Goal: Transaction & Acquisition: Purchase product/service

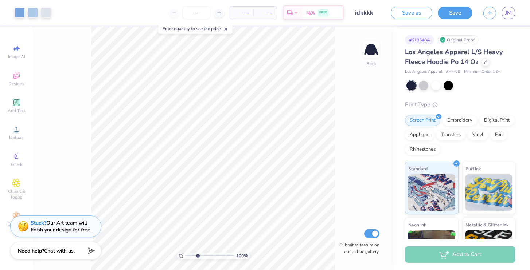
click at [197, 257] on input "range" at bounding box center [209, 256] width 49 height 7
click at [192, 258] on input "range" at bounding box center [209, 256] width 49 height 7
drag, startPoint x: 196, startPoint y: 258, endPoint x: 191, endPoint y: 258, distance: 5.1
click at [191, 258] on input "range" at bounding box center [209, 256] width 49 height 7
click at [188, 256] on input "range" at bounding box center [209, 256] width 49 height 7
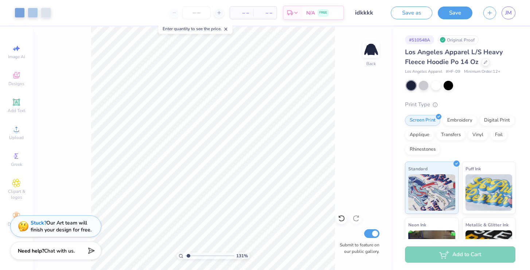
click at [186, 256] on input "range" at bounding box center [209, 256] width 49 height 7
type input "1"
click at [185, 256] on input "range" at bounding box center [209, 256] width 49 height 7
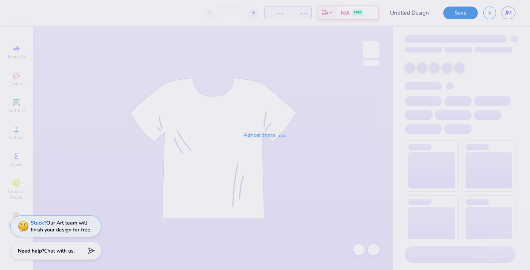
type input "idk"
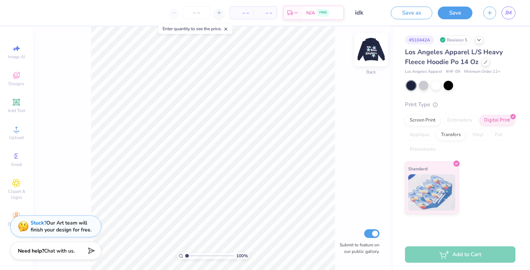
click at [373, 46] on img at bounding box center [370, 49] width 29 height 29
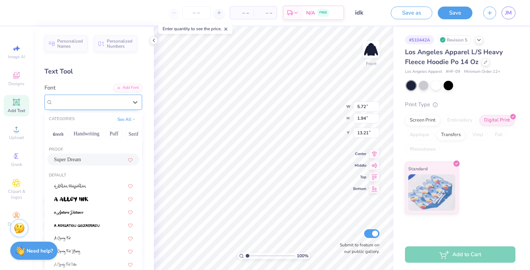
click at [118, 102] on div "Super Dream" at bounding box center [90, 102] width 76 height 11
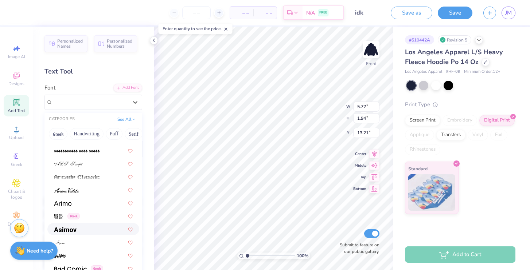
scroll to position [240, 0]
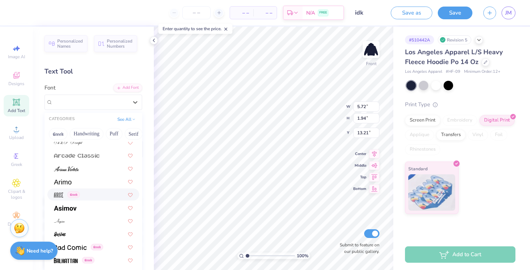
click at [89, 193] on div "Greek" at bounding box center [93, 195] width 79 height 8
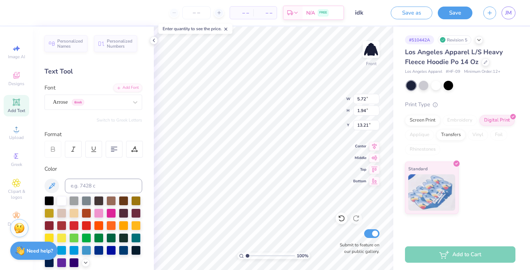
type input "2.95"
type input "2.54"
type input "12.91"
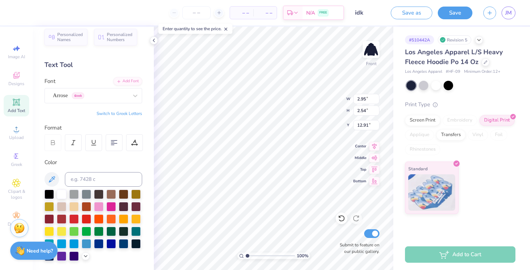
scroll to position [7, 0]
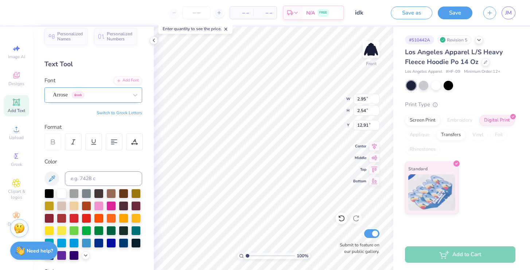
click at [104, 102] on div "Arrose Greek" at bounding box center [93, 94] width 98 height 15
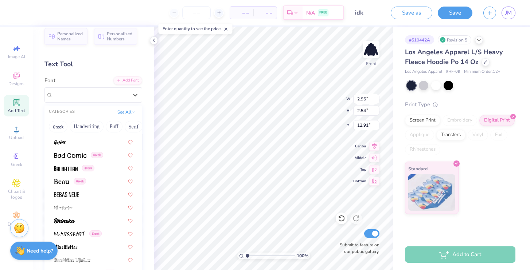
scroll to position [477, 0]
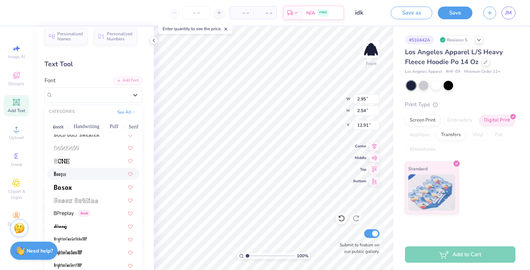
click at [99, 175] on div at bounding box center [93, 174] width 79 height 8
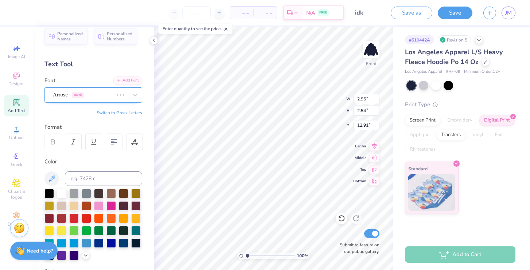
click at [114, 97] on div "Arrose Greek" at bounding box center [83, 94] width 62 height 11
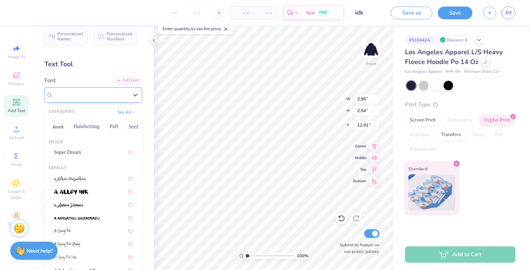
type input "4.79"
type input "2.61"
type input "12.87"
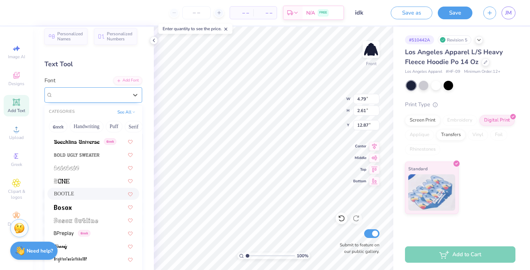
scroll to position [482, 0]
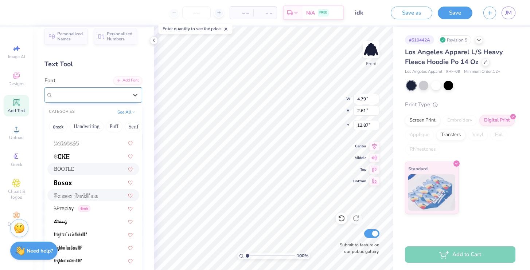
click at [98, 194] on img at bounding box center [76, 195] width 44 height 5
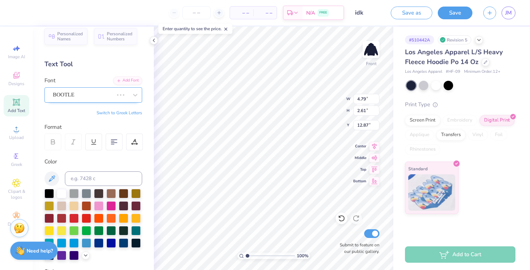
click at [114, 95] on div "BOOTLE" at bounding box center [83, 94] width 62 height 11
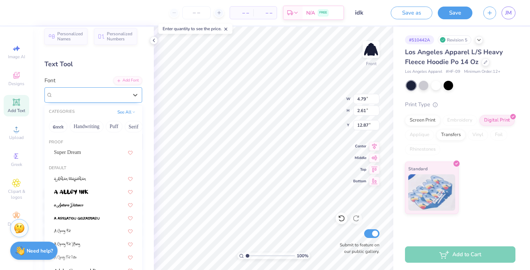
type input "5.35"
type input "1.66"
type input "13.35"
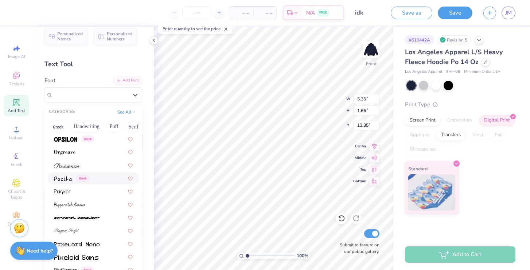
scroll to position [2980, 0]
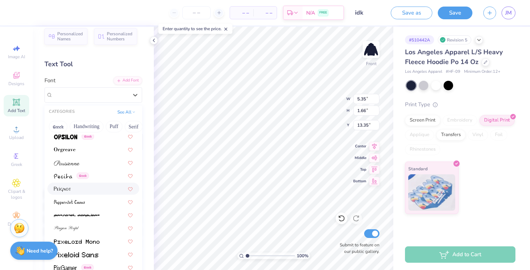
click at [97, 192] on div at bounding box center [93, 189] width 79 height 8
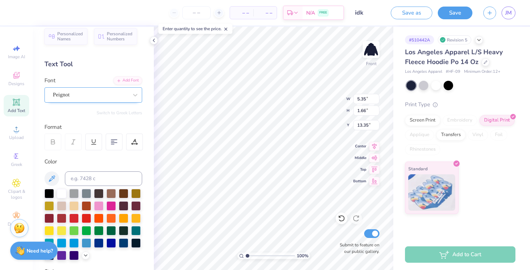
type input "5.44"
type input "1.84"
type input "13.26"
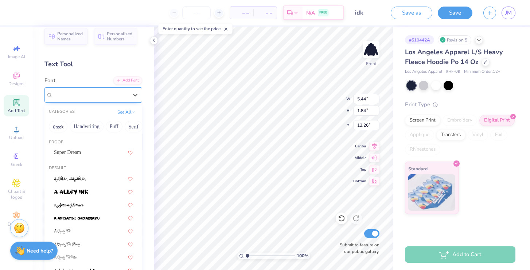
click at [125, 93] on div "Peignot" at bounding box center [90, 94] width 76 height 11
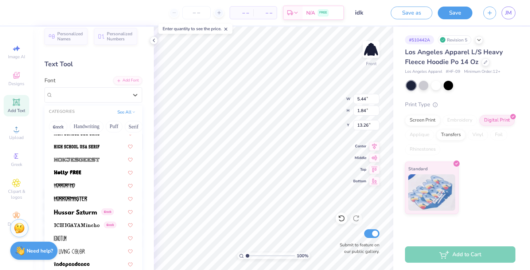
scroll to position [1987, 0]
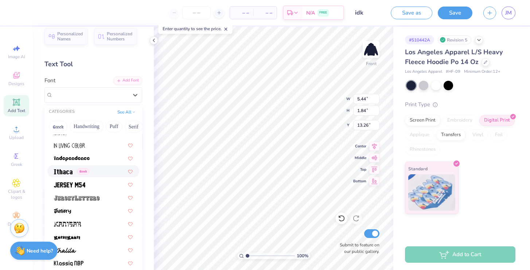
click at [96, 173] on div "Greek" at bounding box center [93, 172] width 79 height 8
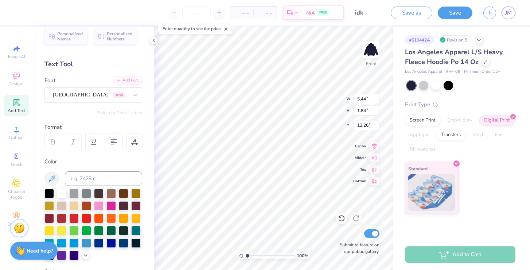
type input "4.13"
type input "1.55"
type input "13.41"
click at [341, 218] on icon at bounding box center [341, 218] width 7 height 7
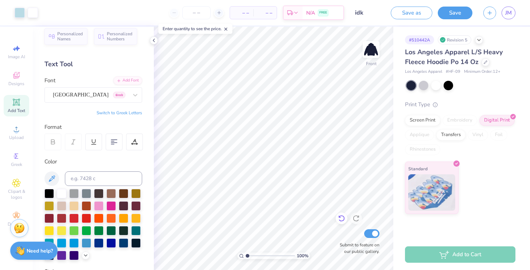
click at [341, 218] on icon at bounding box center [341, 218] width 7 height 7
type input "14.40"
type input "18.00"
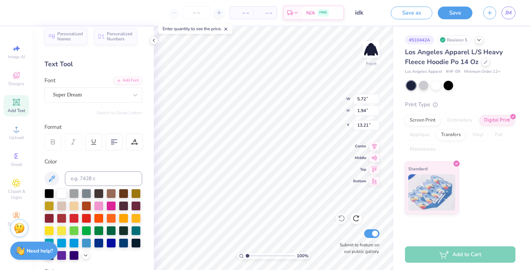
type input "7.11"
type input "2.63"
type input "3.01"
type input "12.14"
click at [342, 221] on icon at bounding box center [341, 219] width 6 height 7
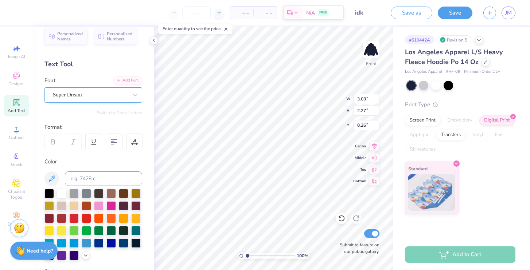
click at [109, 97] on div "Super Dream" at bounding box center [90, 94] width 76 height 11
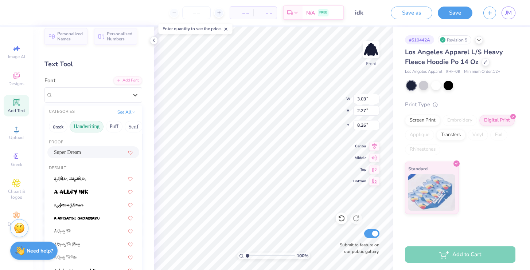
click at [94, 126] on button "Handwriting" at bounding box center [87, 127] width 34 height 12
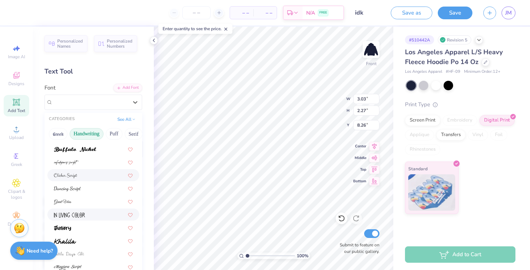
scroll to position [65, 0]
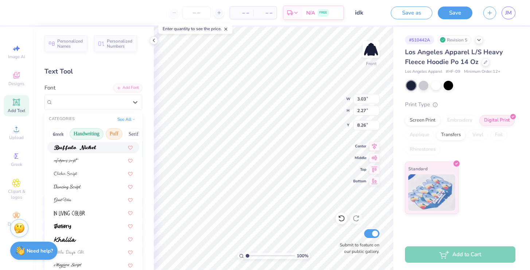
click at [118, 135] on button "Puff" at bounding box center [114, 134] width 17 height 12
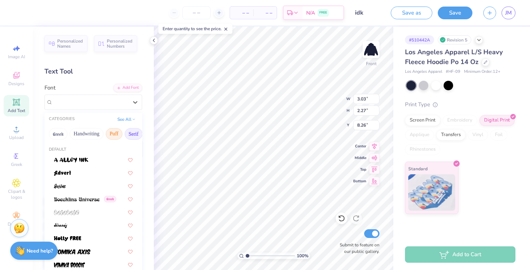
click at [131, 135] on button "Serif" at bounding box center [134, 134] width 18 height 12
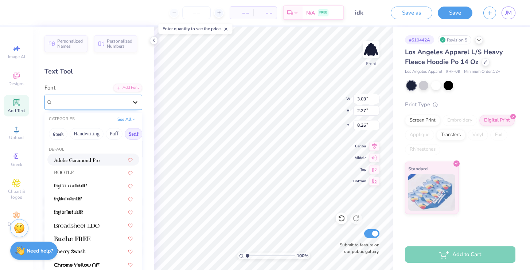
click at [132, 101] on icon at bounding box center [134, 102] width 7 height 7
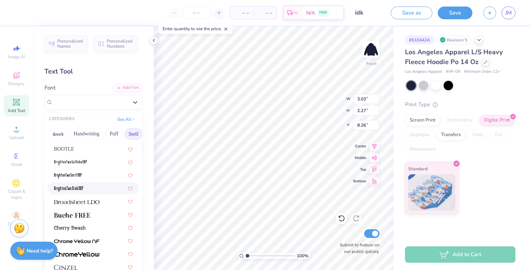
scroll to position [45, 0]
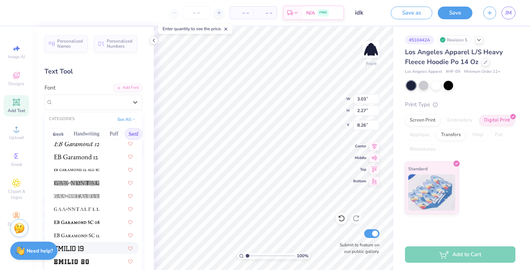
scroll to position [472, 0]
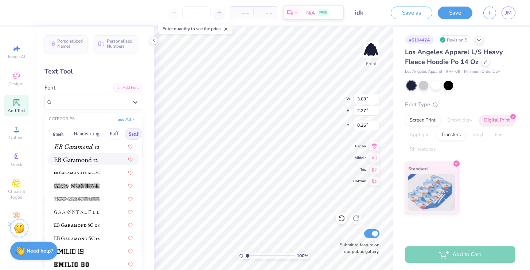
click at [105, 162] on div at bounding box center [93, 160] width 79 height 8
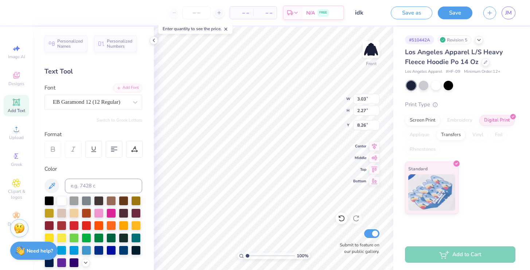
type input "3.29"
type input "2.20"
type input "8.29"
click at [132, 103] on icon at bounding box center [134, 102] width 7 height 7
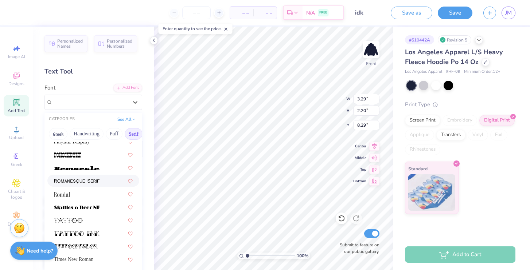
scroll to position [834, 0]
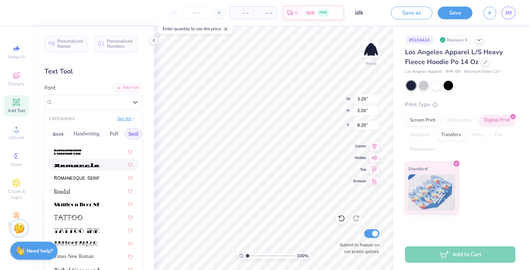
click at [130, 122] on button "See All" at bounding box center [126, 118] width 23 height 7
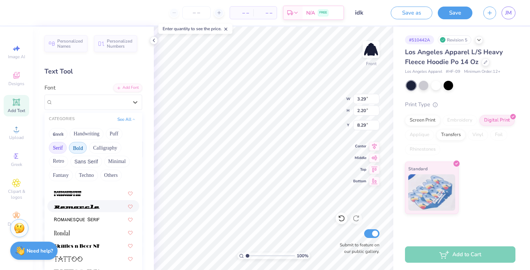
click at [83, 149] on button "Bold" at bounding box center [78, 148] width 18 height 12
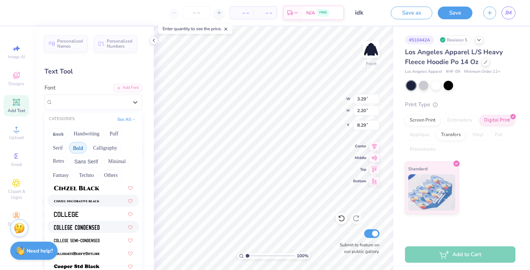
scroll to position [80, 0]
click at [99, 191] on div at bounding box center [93, 187] width 92 height 12
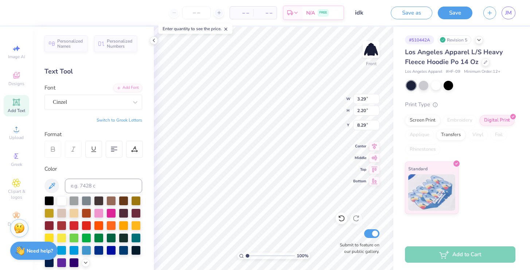
type input "3.73"
type input "2.28"
type input "8.26"
click at [118, 108] on div "Cinzel" at bounding box center [93, 102] width 98 height 15
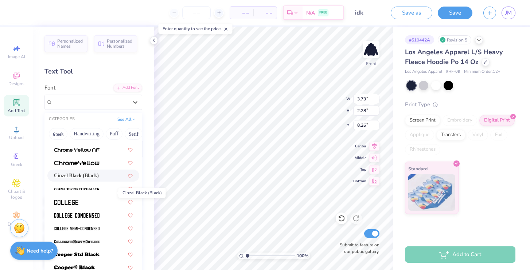
scroll to position [54, 0]
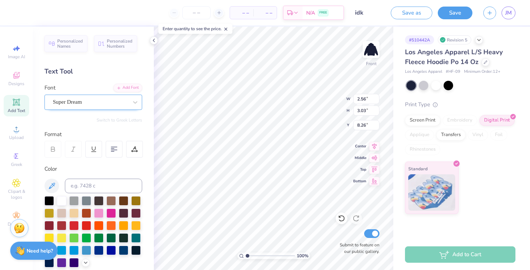
click at [114, 106] on div at bounding box center [90, 102] width 75 height 10
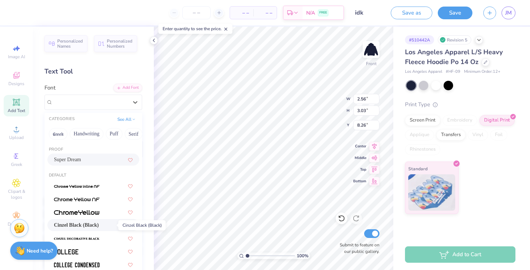
click at [99, 228] on span "Cinzel Black (Black)" at bounding box center [76, 225] width 45 height 8
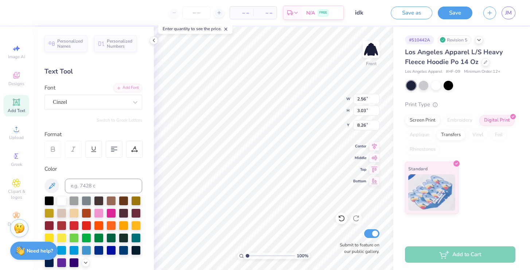
type input "3.02"
type input "3.54"
type input "7.96"
type input "7.62"
type textarea "I"
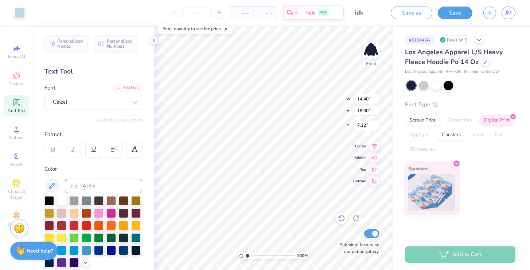
click at [340, 219] on icon at bounding box center [341, 218] width 7 height 7
type input "7.11"
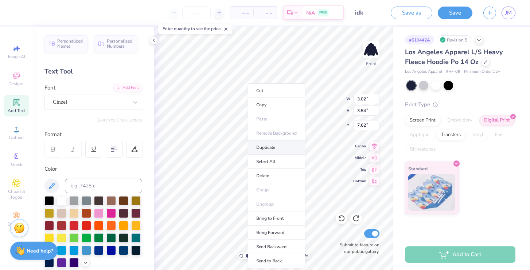
click at [264, 148] on li "Duplicate" at bounding box center [276, 148] width 57 height 14
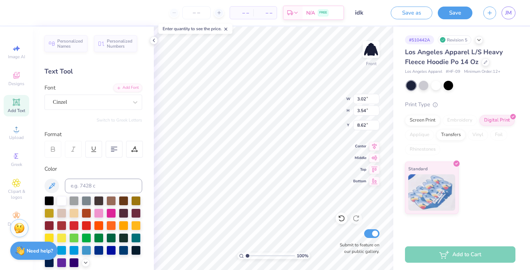
type input "8.62"
type textarea "R"
type input "4.16"
type input "3.40"
type input "8.73"
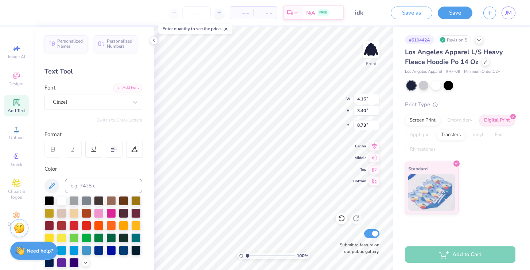
type input "3.49"
type input "3.15"
type input "7.82"
type input "14.40"
type input "18.00"
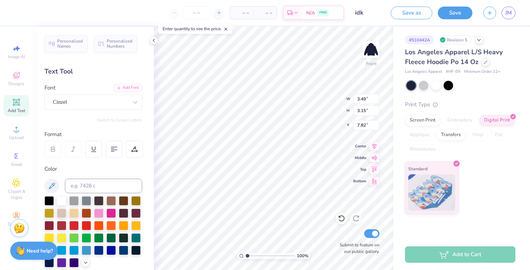
type input "7.11"
type input "3.49"
type input "3.15"
type input "7.39"
type input "1.17"
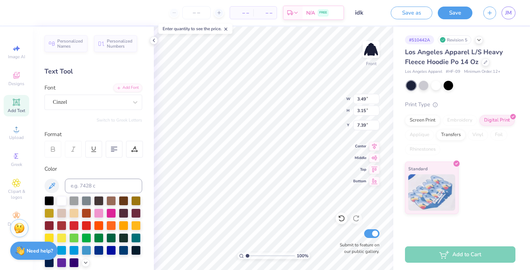
type input "2.28"
type input "8.26"
type input "3.49"
type input "3.15"
type input "7.39"
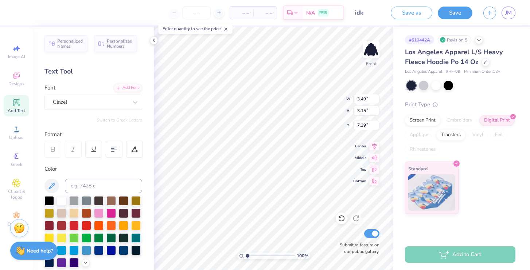
type input "3.02"
type input "3.54"
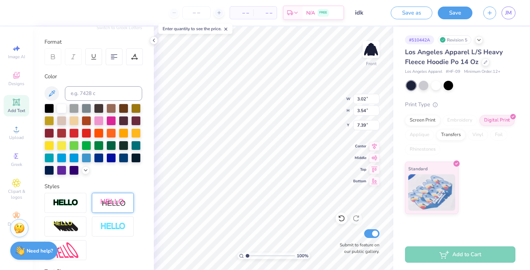
scroll to position [0, 0]
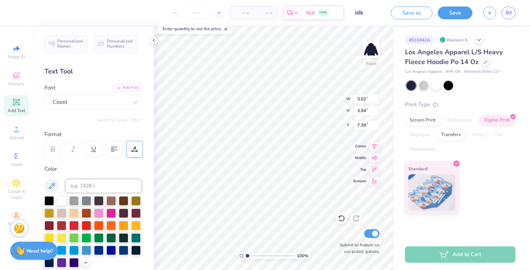
click at [133, 155] on div at bounding box center [134, 149] width 17 height 17
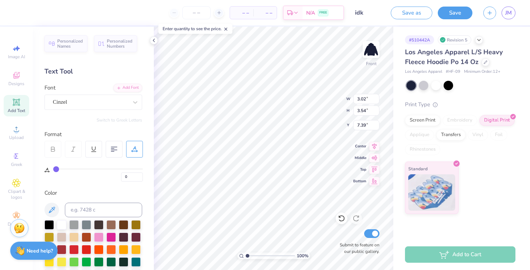
click at [133, 154] on div at bounding box center [134, 149] width 17 height 17
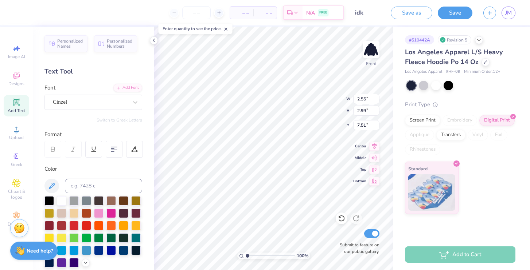
type input "2.55"
type input "2.99"
type input "7.51"
type input "3.49"
type input "3.15"
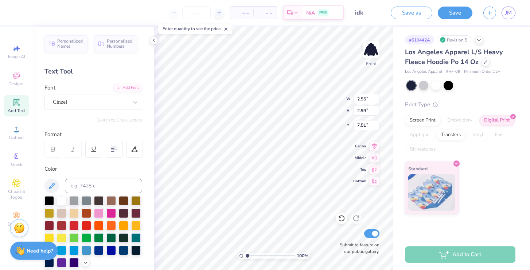
type input "7.39"
type input "3.04"
type input "2.74"
type input "1.17"
type input "2.28"
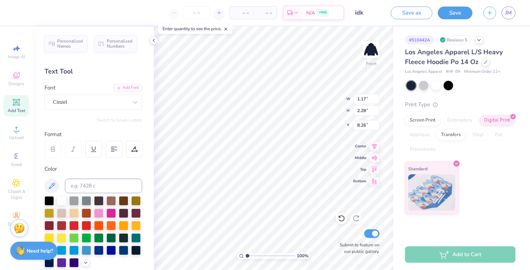
type input "7.85"
type input "1.37"
type input "2.66"
type input "7.47"
type input "1.37"
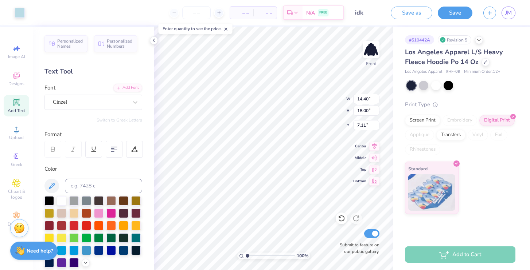
type input "2.66"
type input "7.47"
type input "1.60"
type input "2.78"
type input "7.41"
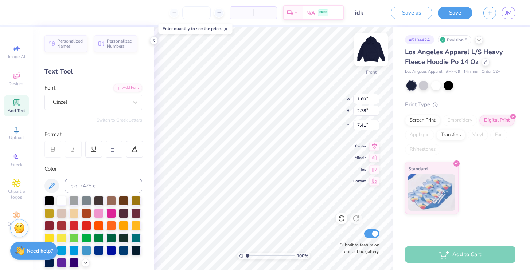
type input "1.74"
type input "2.83"
type input "7.38"
click at [342, 220] on icon at bounding box center [341, 218] width 7 height 7
type input "12.13"
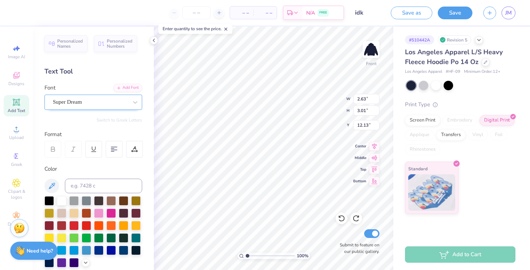
click at [102, 103] on div "Super Dream" at bounding box center [90, 102] width 76 height 11
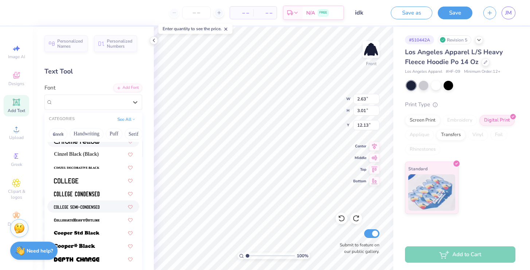
scroll to position [72, 0]
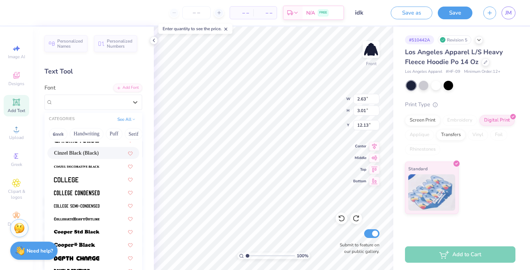
click at [99, 157] on span "Cinzel Black (Black)" at bounding box center [76, 153] width 45 height 8
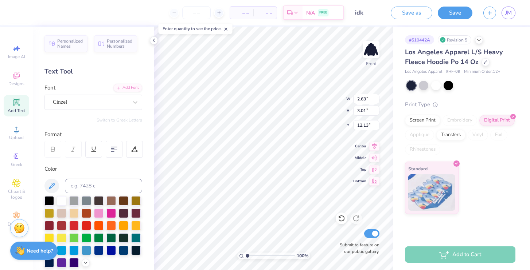
type input "3.42"
type input "3.10"
type input "12.11"
type input "5.72"
type input "1.94"
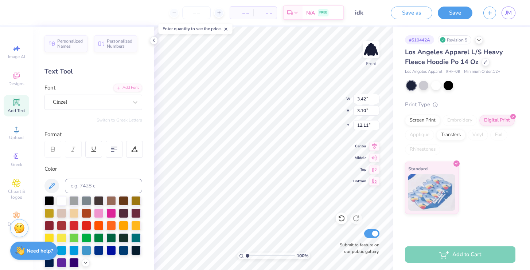
type input "13.28"
type input "14.40"
type input "18.00"
click at [344, 221] on icon at bounding box center [341, 218] width 7 height 7
type input "7.11"
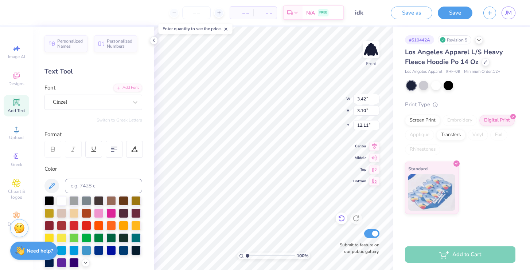
type input "3.42"
type input "3.10"
type input "7.51"
type input "3.05"
type input "2.77"
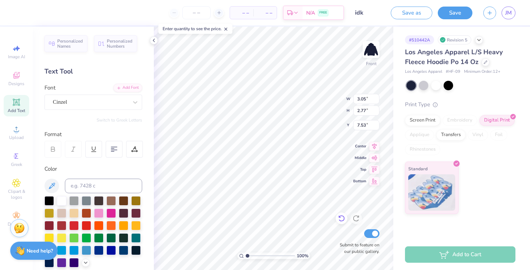
type input "12.86"
type input "5.72"
type input "1.94"
type input "13.28"
type input "3.52"
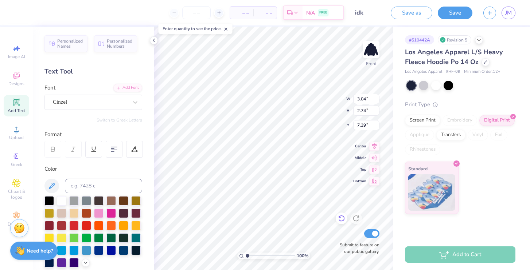
type input "2.90"
type input "7.46"
click at [340, 219] on icon at bounding box center [341, 218] width 7 height 7
type input "3.04"
type input "2.74"
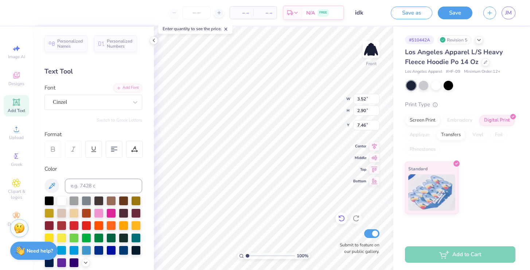
type input "7.39"
type input "3.05"
type input "2.77"
type input "12.86"
type input "5.72"
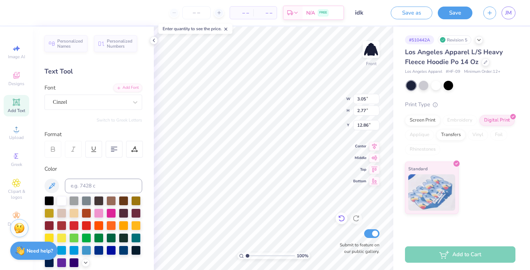
type input "1.94"
type input "13.28"
type textarea "E"
type input "1.45"
type input "1.93"
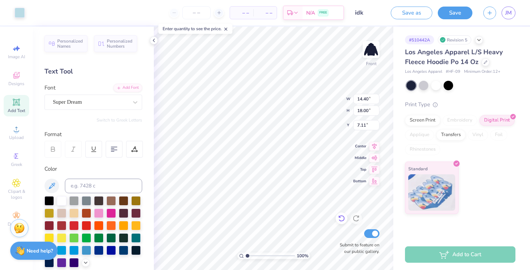
type input "13.29"
click at [103, 100] on div "Super Dream" at bounding box center [90, 102] width 76 height 11
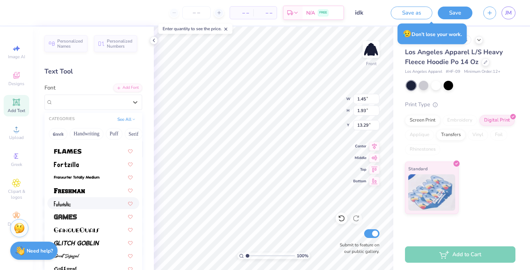
scroll to position [259, 0]
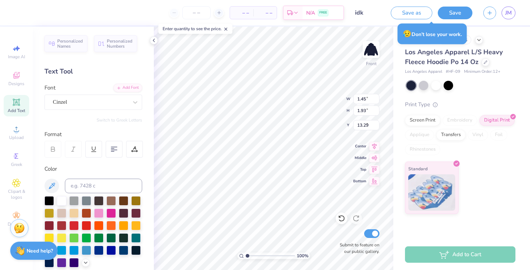
type input "3.04"
type input "2.74"
type input "7.39"
type input "1.45"
type input "1.93"
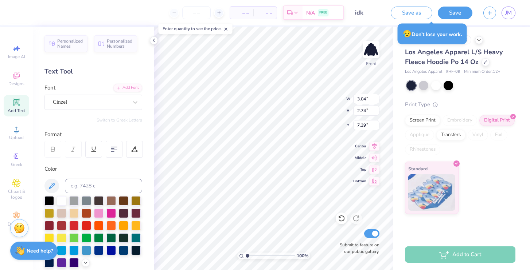
type input "13.29"
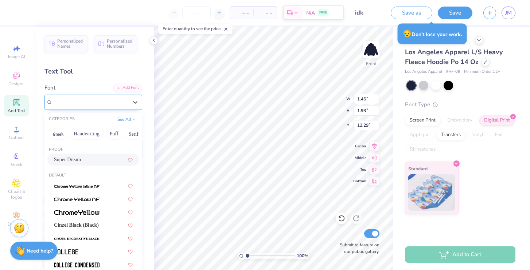
click at [127, 104] on div "Super Dream" at bounding box center [90, 102] width 76 height 11
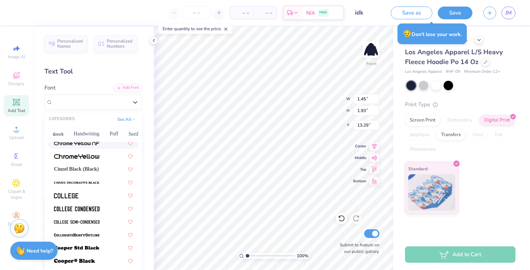
scroll to position [0, 0]
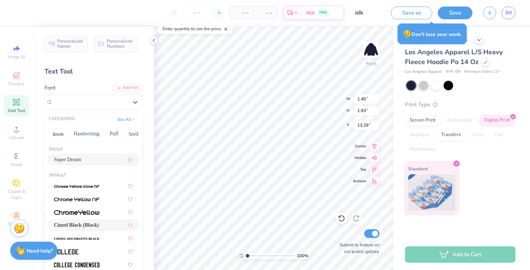
click at [98, 223] on span "Cinzel Black (Black)" at bounding box center [76, 225] width 45 height 8
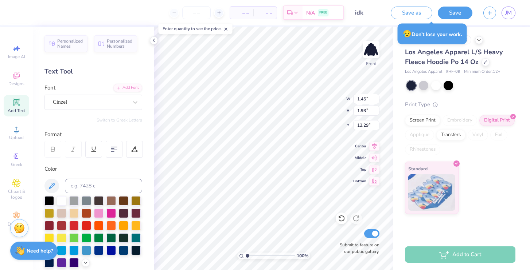
type input "1.71"
type input "1.98"
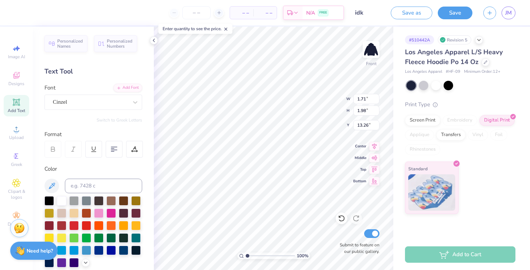
type input "12.86"
type input "2.15"
type input "2.48"
type input "3.05"
type input "2.77"
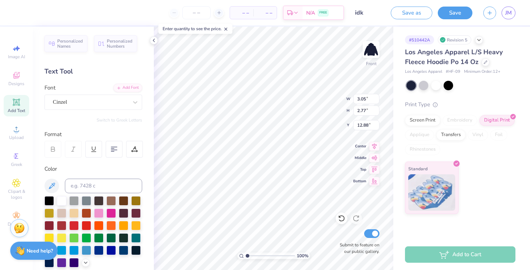
type input "2.77"
type input "2.51"
type input "12.88"
type input "14.40"
type input "18.00"
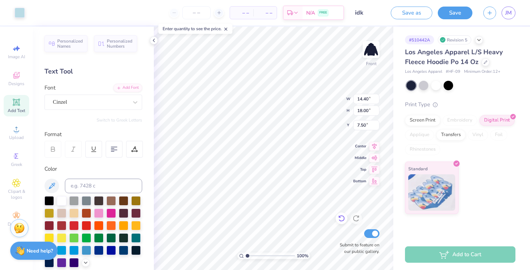
click at [338, 216] on icon at bounding box center [341, 218] width 7 height 7
type input "7.11"
type input "12.88"
click at [259, 256] on input "range" at bounding box center [270, 256] width 49 height 7
type input "1.4"
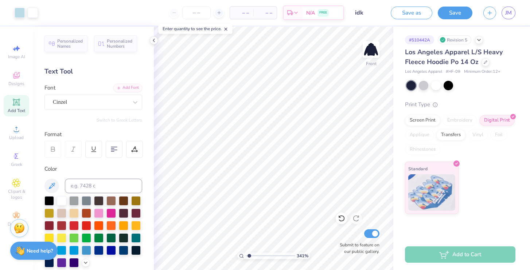
click at [249, 258] on input "range" at bounding box center [270, 256] width 49 height 7
click at [154, 40] on icon at bounding box center [154, 41] width 6 height 6
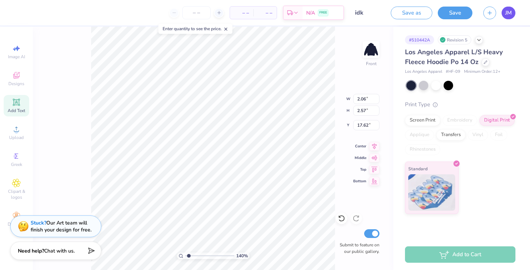
click at [505, 9] on span "JM" at bounding box center [508, 13] width 7 height 8
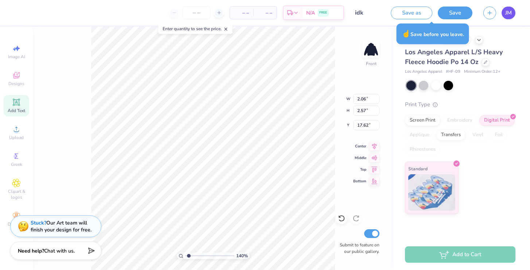
click at [505, 12] on span "JM" at bounding box center [508, 13] width 7 height 8
click at [502, 9] on link "JM" at bounding box center [508, 13] width 14 height 13
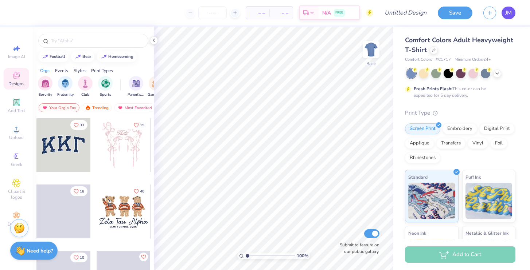
click at [503, 13] on link "JM" at bounding box center [508, 13] width 14 height 13
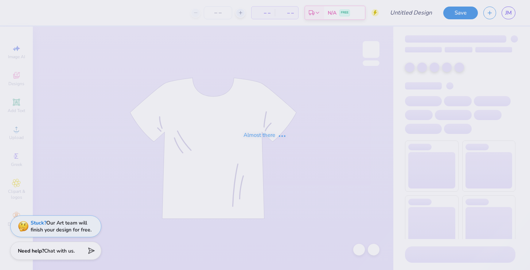
type input "idkkkk"
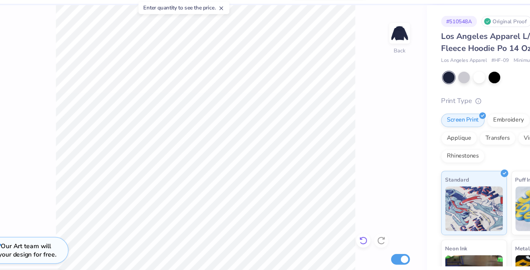
click at [339, 220] on icon at bounding box center [341, 219] width 6 height 7
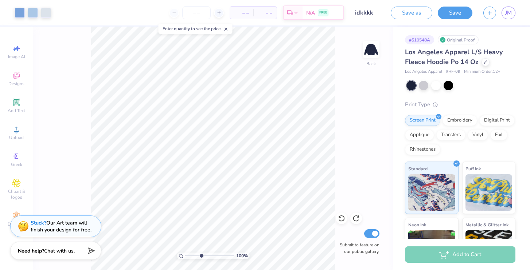
type input "3.93"
click at [201, 257] on input "range" at bounding box center [209, 256] width 49 height 7
type input "11.75"
click at [343, 219] on icon at bounding box center [341, 218] width 7 height 7
click at [353, 163] on div "393 % Back Submit to feature on our public gallery." at bounding box center [213, 149] width 360 height 244
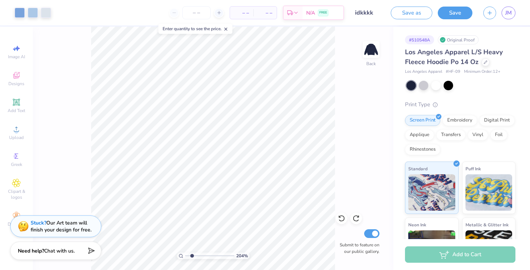
type input "2.04"
click at [192, 256] on input "range" at bounding box center [209, 256] width 49 height 7
drag, startPoint x: 15, startPoint y: 99, endPoint x: 38, endPoint y: 99, distance: 22.9
click at [15, 99] on icon at bounding box center [16, 102] width 9 height 9
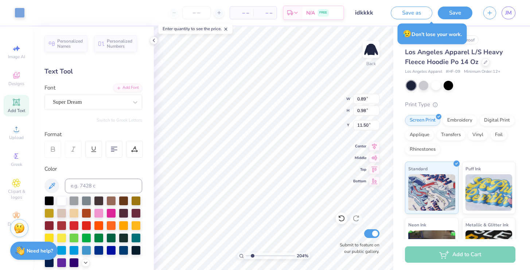
type input "11.42"
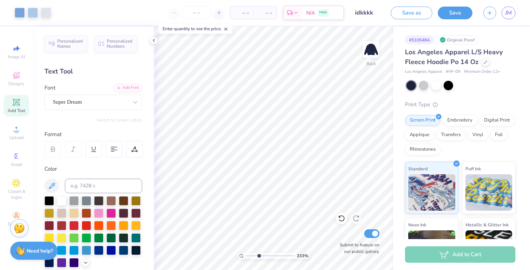
click at [258, 254] on input "range" at bounding box center [270, 256] width 49 height 7
click at [249, 256] on input "range" at bounding box center [270, 256] width 49 height 7
type input "5.71"
click at [270, 254] on input "range" at bounding box center [270, 256] width 49 height 7
type input "0.89"
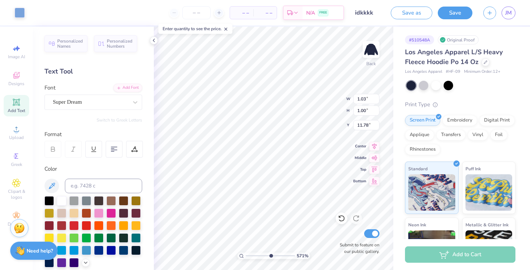
type input "0.98"
type input "11.42"
click at [259, 259] on input "range" at bounding box center [270, 256] width 49 height 7
drag, startPoint x: 258, startPoint y: 259, endPoint x: 243, endPoint y: 258, distance: 15.7
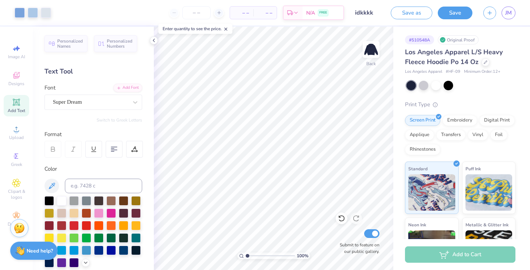
type input "1"
click at [246, 258] on input "range" at bounding box center [270, 256] width 49 height 7
click at [435, 252] on div "Add to Cart" at bounding box center [460, 255] width 110 height 16
click at [442, 255] on div "Add to Cart" at bounding box center [460, 255] width 110 height 16
click at [197, 13] on input "number" at bounding box center [196, 12] width 28 height 13
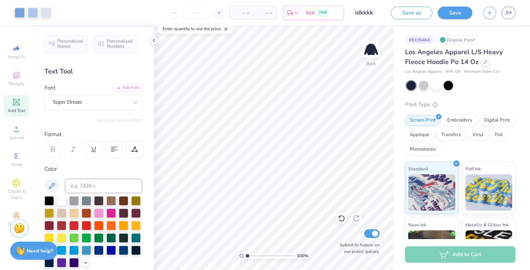
drag, startPoint x: 203, startPoint y: 13, endPoint x: 181, endPoint y: 12, distance: 21.5
click at [181, 12] on div at bounding box center [196, 12] width 55 height 13
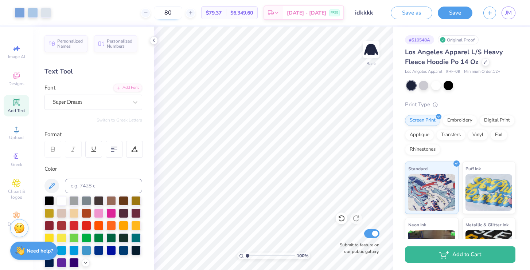
type input "8"
type input "50"
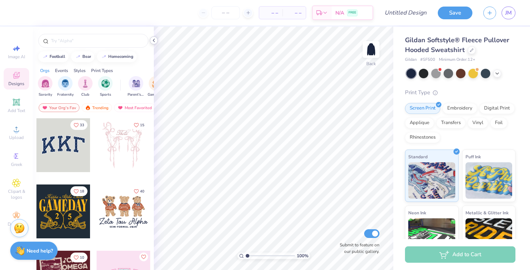
click at [155, 39] on icon at bounding box center [154, 41] width 6 height 6
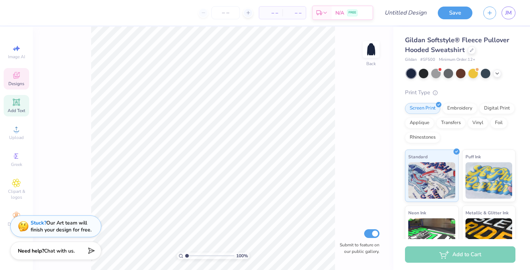
click at [22, 110] on span "Add Text" at bounding box center [16, 111] width 17 height 6
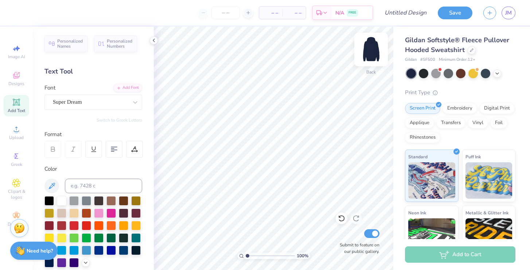
click at [363, 54] on img at bounding box center [370, 49] width 29 height 29
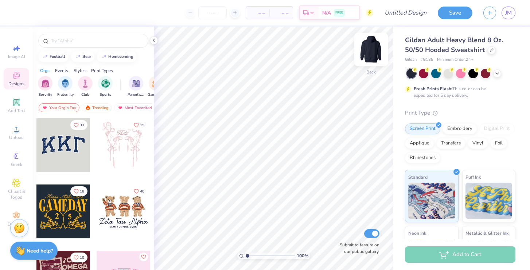
click at [378, 47] on img at bounding box center [370, 49] width 29 height 29
click at [13, 130] on icon at bounding box center [16, 129] width 9 height 9
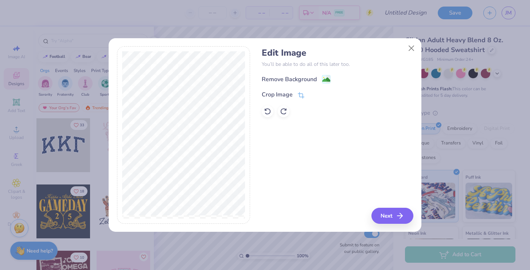
click at [378, 204] on div "Edit Image You’ll be able to do all of this later too. Remove Background Crop I…" at bounding box center [337, 135] width 151 height 178
click at [382, 210] on button "Next" at bounding box center [393, 216] width 42 height 16
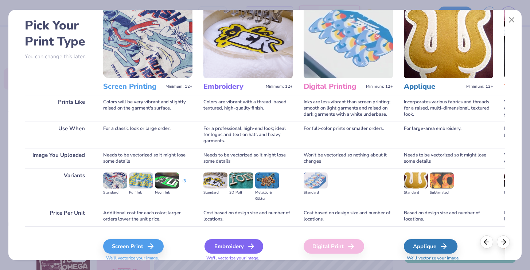
scroll to position [56, 0]
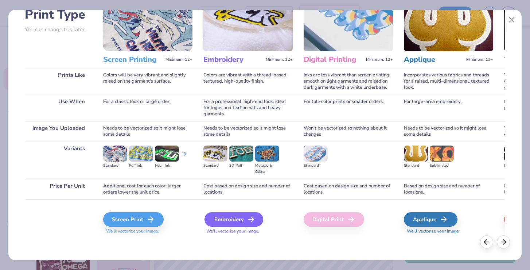
click at [223, 224] on div "Embroidery" at bounding box center [233, 219] width 59 height 15
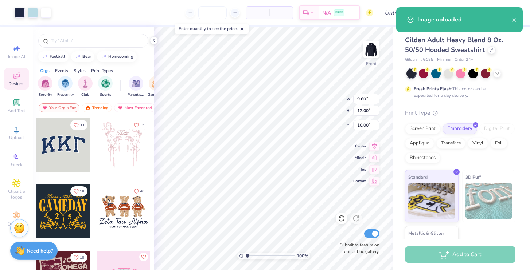
type input "7.18"
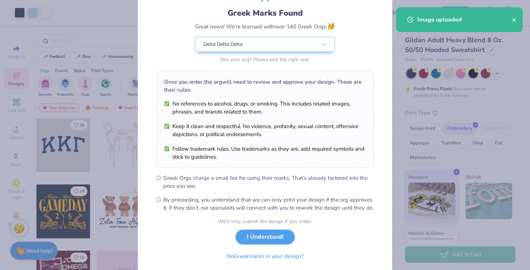
scroll to position [71, 0]
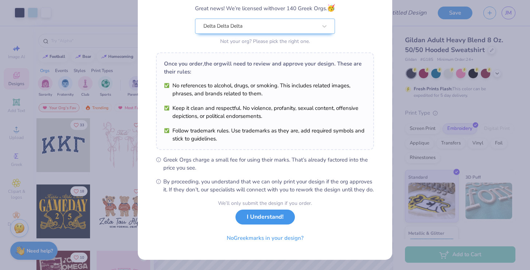
click at [274, 224] on button "I Understand!" at bounding box center [264, 217] width 59 height 15
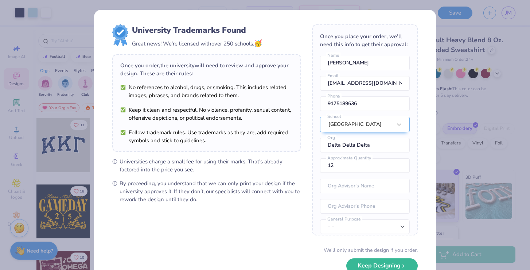
scroll to position [47, 0]
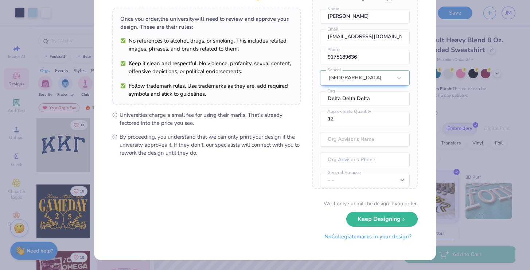
click at [339, 241] on button "No Collegiate marks in your design?" at bounding box center [367, 236] width 99 height 15
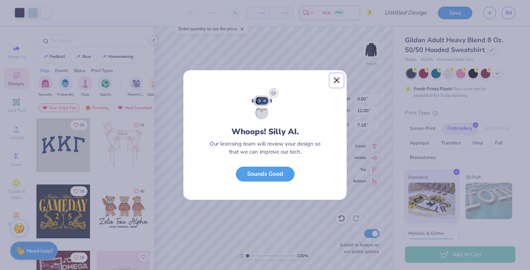
click at [338, 76] on button "Close" at bounding box center [337, 81] width 14 height 14
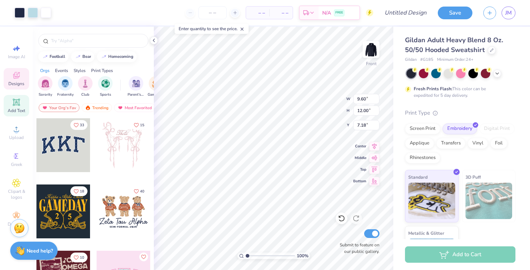
click at [21, 109] on span "Add Text" at bounding box center [16, 111] width 17 height 6
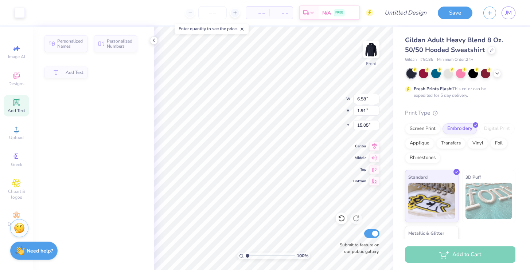
type input "6.58"
type input "1.91"
type input "15.05"
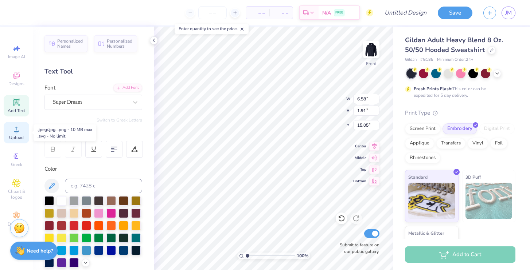
click at [20, 123] on div "Upload" at bounding box center [16, 132] width 25 height 21
type input "9.60"
type input "12.00"
type input "7.17"
type input "6.58"
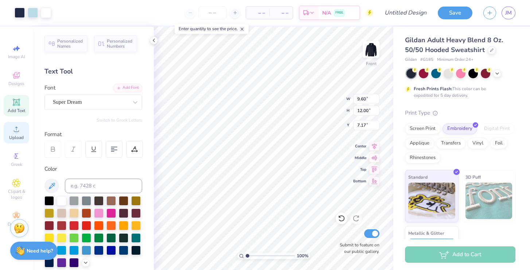
type input "1.91"
type input "15.05"
click at [22, 57] on span "Image AI" at bounding box center [16, 57] width 17 height 6
select select "4"
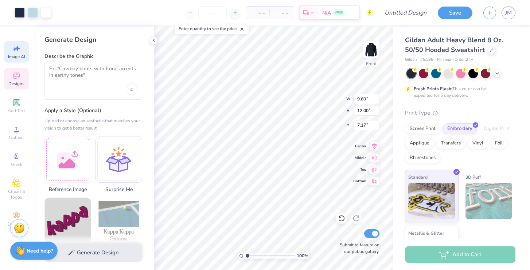
click at [20, 75] on icon at bounding box center [16, 75] width 9 height 9
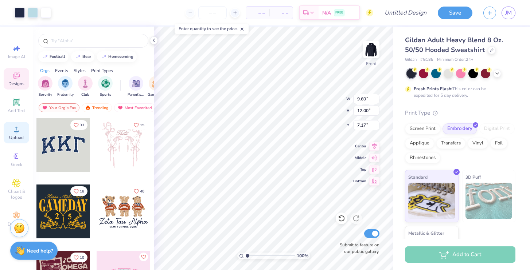
click at [16, 136] on span "Upload" at bounding box center [16, 138] width 15 height 6
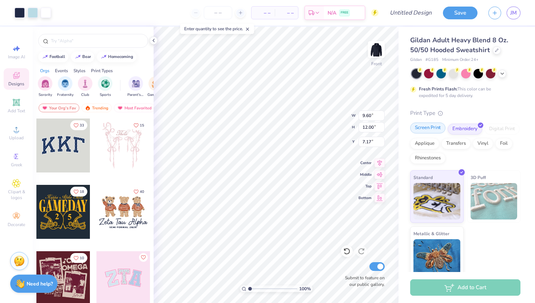
click at [418, 131] on div "Screen Print" at bounding box center [428, 127] width 35 height 11
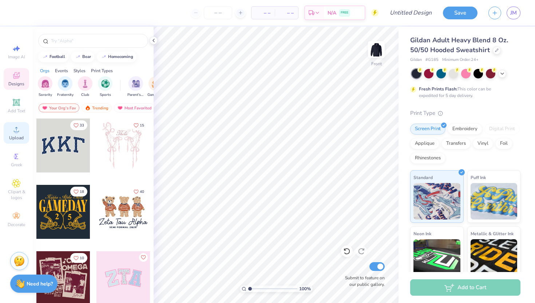
click at [14, 124] on div "Upload" at bounding box center [16, 132] width 25 height 21
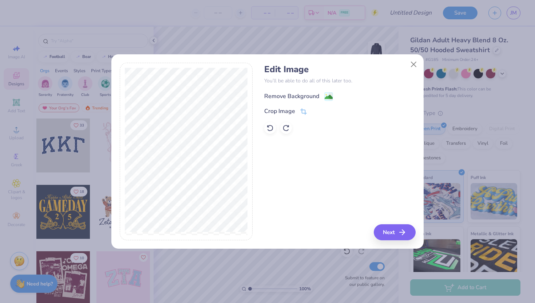
click at [329, 94] on image at bounding box center [329, 97] width 8 height 8
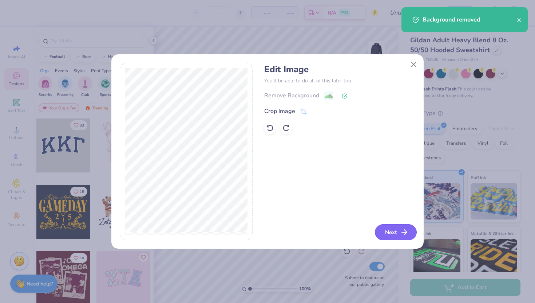
click at [404, 238] on button "Next" at bounding box center [396, 232] width 42 height 16
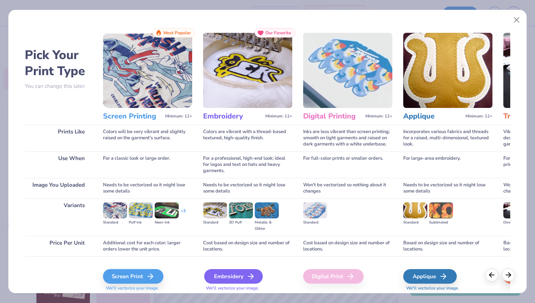
click at [221, 270] on div "Embroidery" at bounding box center [233, 276] width 59 height 15
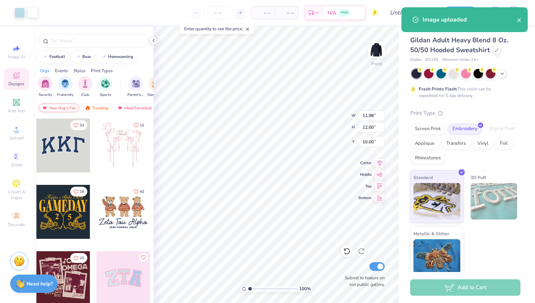
type input "6.45"
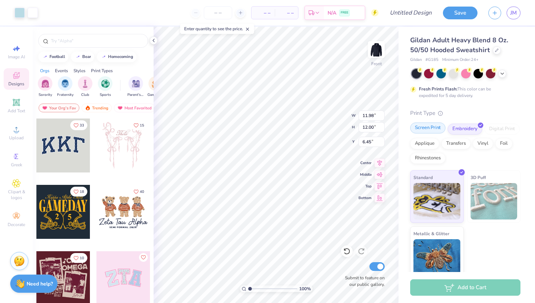
click at [437, 130] on div "Screen Print" at bounding box center [428, 127] width 35 height 11
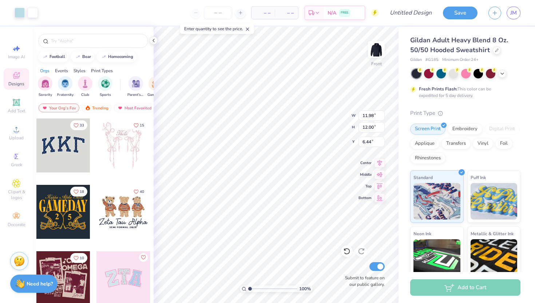
type input "6.25"
click at [385, 42] on img at bounding box center [376, 49] width 29 height 29
click at [385, 46] on img at bounding box center [376, 49] width 29 height 29
type input "6.00"
type input "6.65"
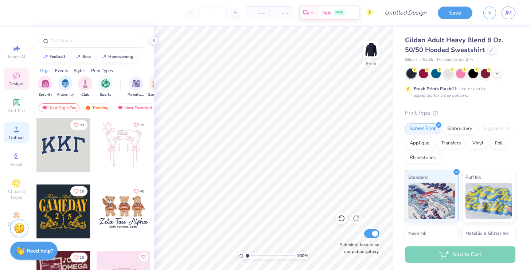
click at [17, 129] on icon at bounding box center [16, 129] width 9 height 9
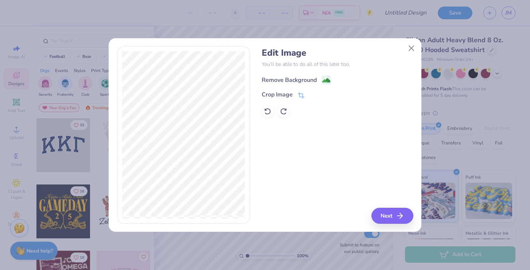
click at [321, 76] on div "Remove Background" at bounding box center [296, 79] width 69 height 9
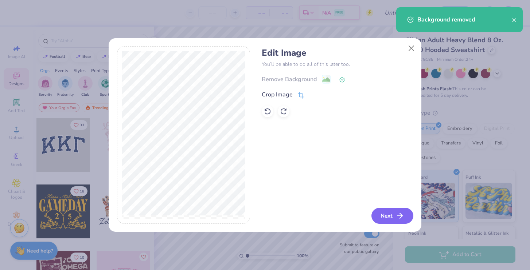
click at [385, 215] on button "Next" at bounding box center [392, 216] width 42 height 16
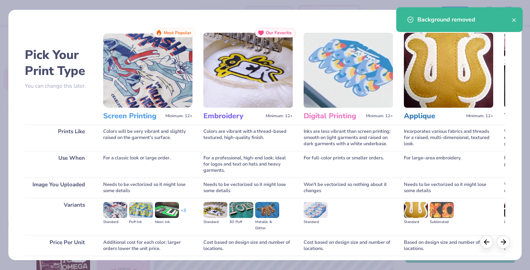
scroll to position [56, 0]
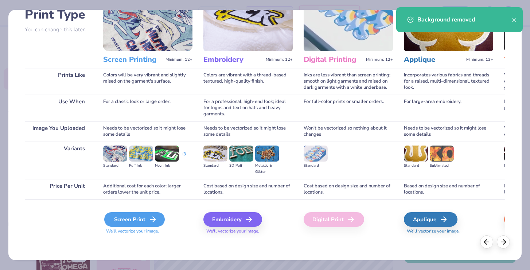
click at [144, 226] on div "Screen Print" at bounding box center [134, 219] width 60 height 15
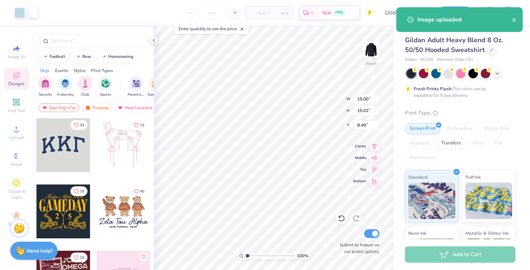
type input "6.00"
type input "14.25"
type input "14.27"
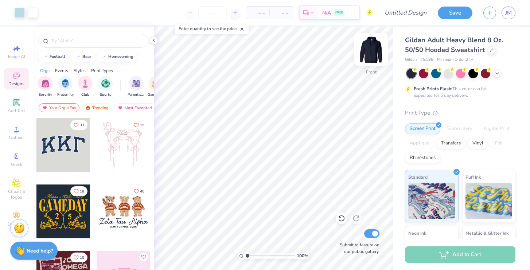
click at [367, 55] on img at bounding box center [370, 49] width 29 height 29
click at [22, 135] on span "Upload" at bounding box center [16, 138] width 15 height 6
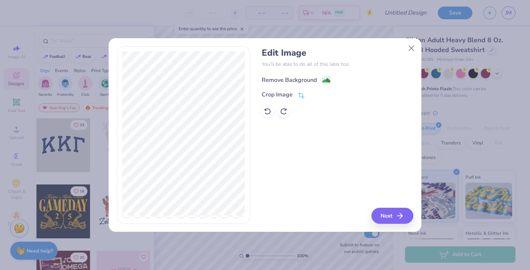
click at [321, 75] on div "Remove Background" at bounding box center [296, 79] width 69 height 9
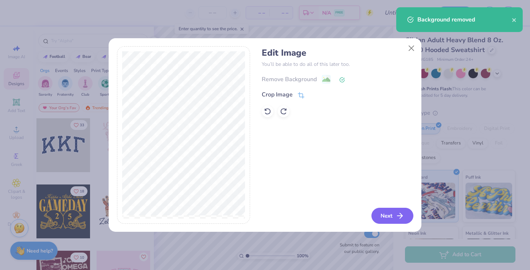
click at [391, 218] on button "Next" at bounding box center [392, 216] width 42 height 16
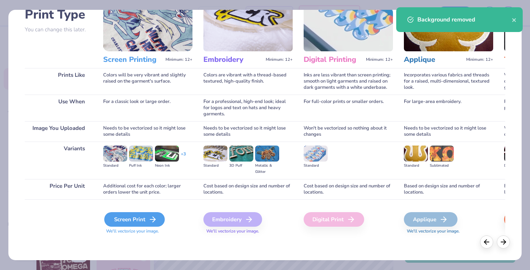
click at [131, 224] on div "Screen Print" at bounding box center [134, 219] width 60 height 15
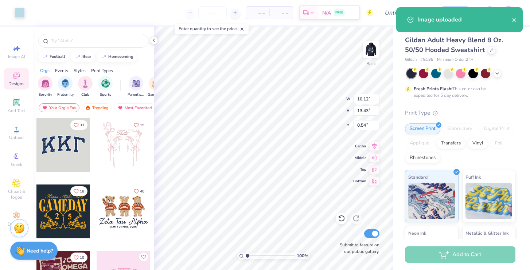
type input "4.97"
type input "6.60"
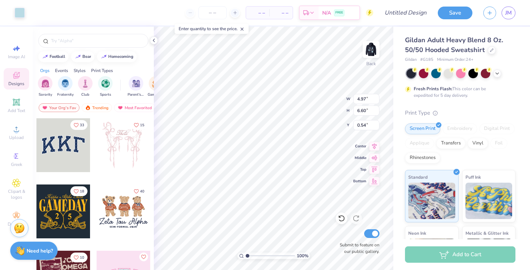
type input "3.00"
click at [332, 94] on div "100 % Back W 4.97 4.97 " H 6.60 6.60 " Y 3.00 3.00 " Center Middle Top Bottom S…" at bounding box center [273, 149] width 239 height 244
click at [369, 50] on img at bounding box center [370, 49] width 29 height 29
type input "13.73"
type input "13.75"
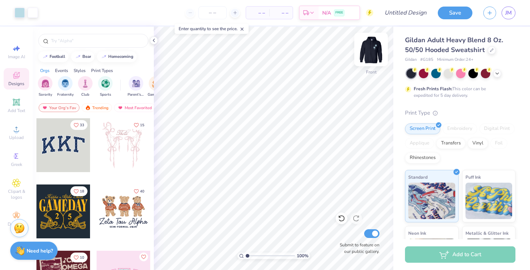
click at [365, 55] on img at bounding box center [370, 49] width 29 height 29
click at [365, 58] on img at bounding box center [370, 49] width 29 height 29
click at [213, 14] on input "number" at bounding box center [212, 12] width 28 height 13
type input "80"
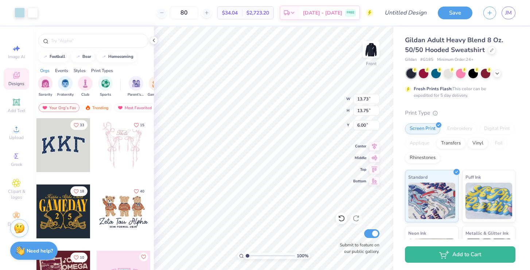
type input "12.37"
type input "12.39"
click at [374, 52] on img at bounding box center [370, 49] width 29 height 29
click at [374, 55] on img at bounding box center [370, 49] width 29 height 29
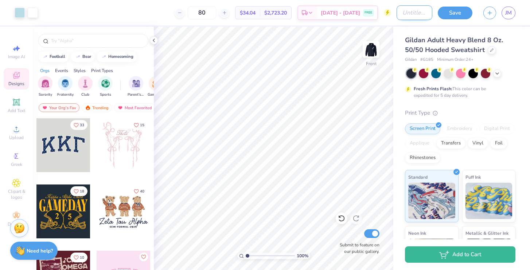
click at [416, 11] on input "Design Title" at bounding box center [414, 12] width 36 height 15
type input "ermmm"
click at [449, 13] on button "Save" at bounding box center [454, 11] width 35 height 13
